Goal: Task Accomplishment & Management: Manage account settings

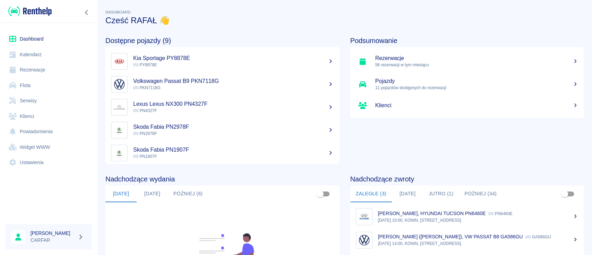
drag, startPoint x: 0, startPoint y: 0, endPoint x: 48, endPoint y: 69, distance: 84.2
click at [48, 69] on link "Rezerwacje" at bounding box center [49, 70] width 86 height 16
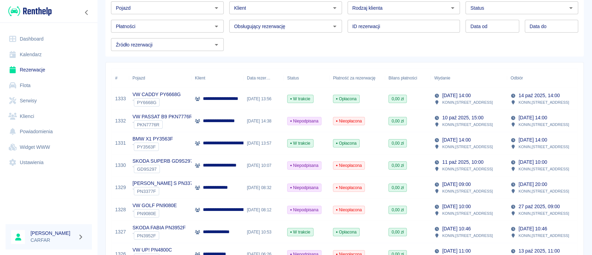
scroll to position [46, 0]
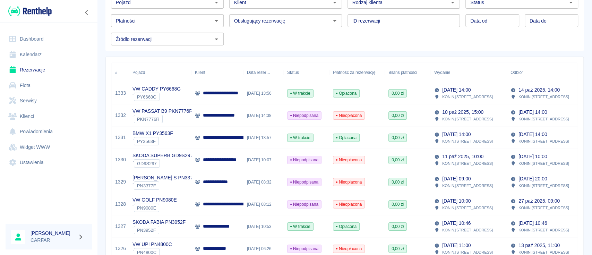
click at [225, 160] on p "**********" at bounding box center [233, 159] width 60 height 7
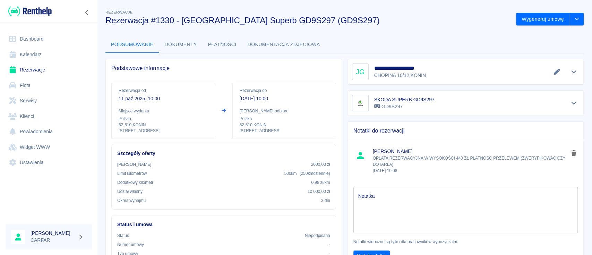
click at [379, 155] on p "OPŁATA REZERWACYJNA W WYSOKOŚCI 440 ZŁ PŁATNOŚĆ PRZELEWEM (ZWERYFIKOWAĆ CZY DOT…" at bounding box center [471, 164] width 196 height 19
click at [382, 195] on textarea "Notatka" at bounding box center [465, 210] width 215 height 35
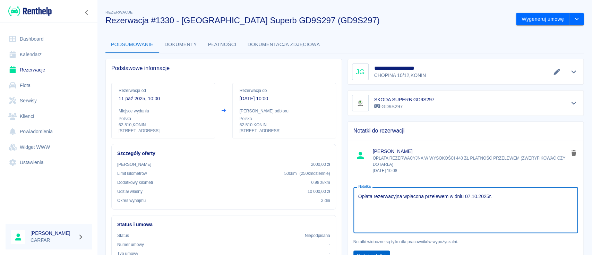
type textarea "Opłata rezerwacyjna wpłacona przelewem w dniu 07.10.2025r."
click at [375, 252] on button "Dodaj notatkę" at bounding box center [371, 255] width 36 height 11
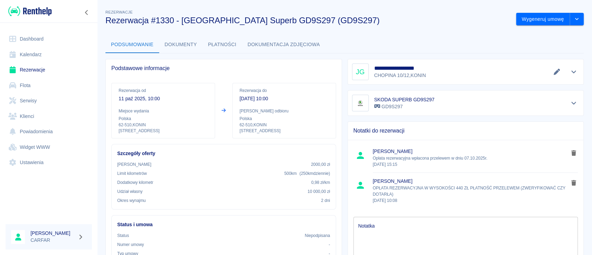
click at [35, 70] on link "Rezerwacje" at bounding box center [49, 70] width 86 height 16
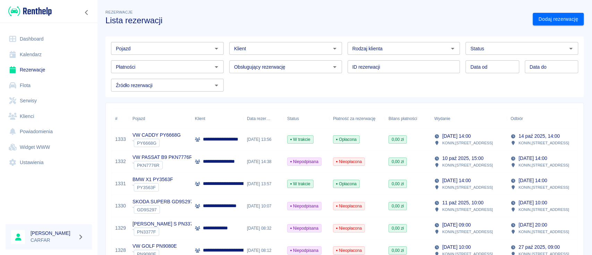
scroll to position [46, 0]
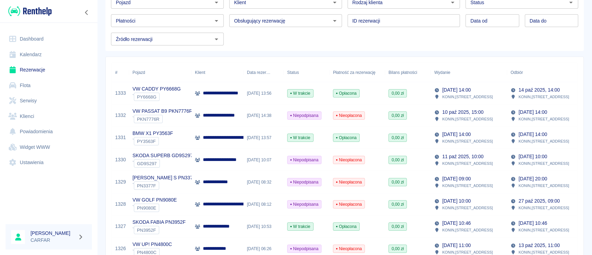
click at [228, 181] on p "**********" at bounding box center [222, 181] width 38 height 7
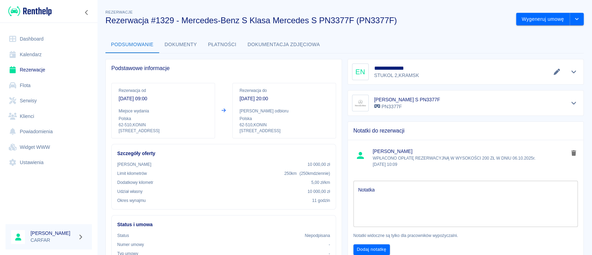
click at [34, 8] on img at bounding box center [29, 11] width 43 height 11
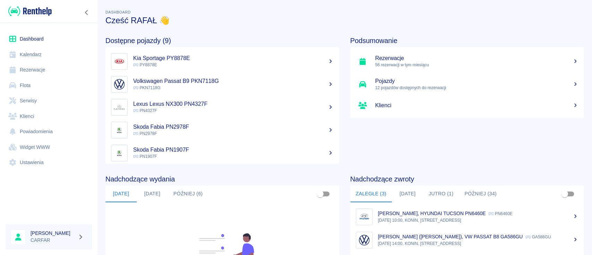
click at [42, 12] on img at bounding box center [29, 11] width 43 height 11
